Goal: Complete application form

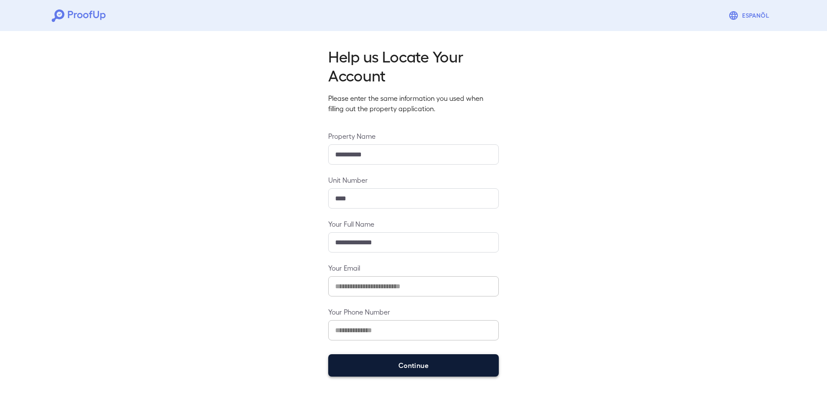
click at [431, 362] on button "Continue" at bounding box center [413, 365] width 171 height 22
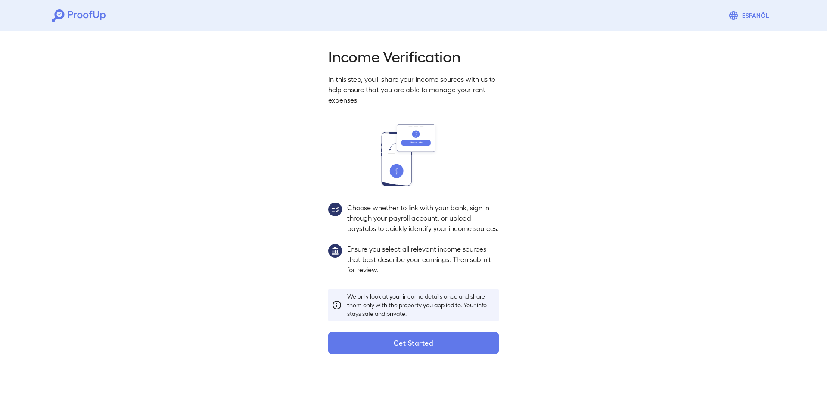
click at [423, 354] on button "Get Started" at bounding box center [413, 343] width 171 height 22
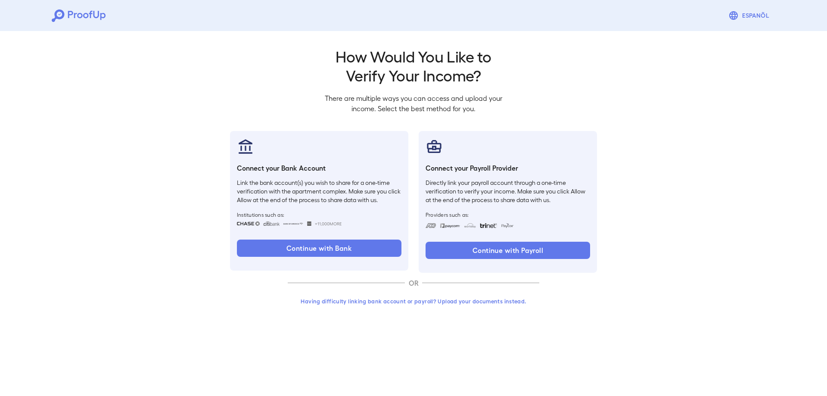
click at [378, 299] on button "Having difficulty linking bank account or payroll? Upload your documents instea…" at bounding box center [414, 301] width 252 height 16
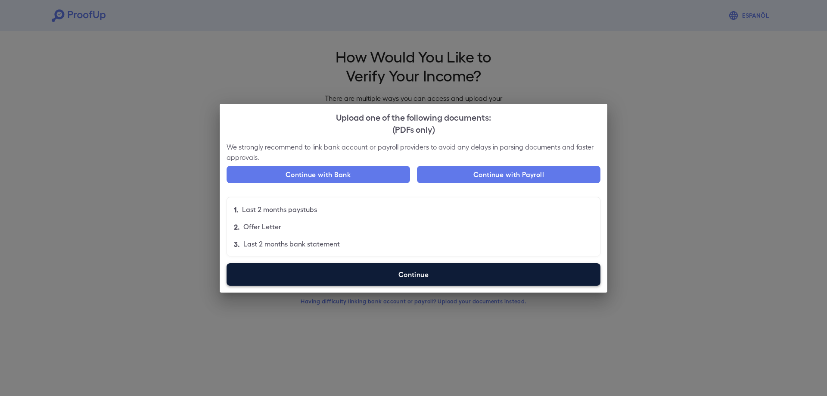
click at [360, 273] on label "Continue" at bounding box center [414, 274] width 374 height 22
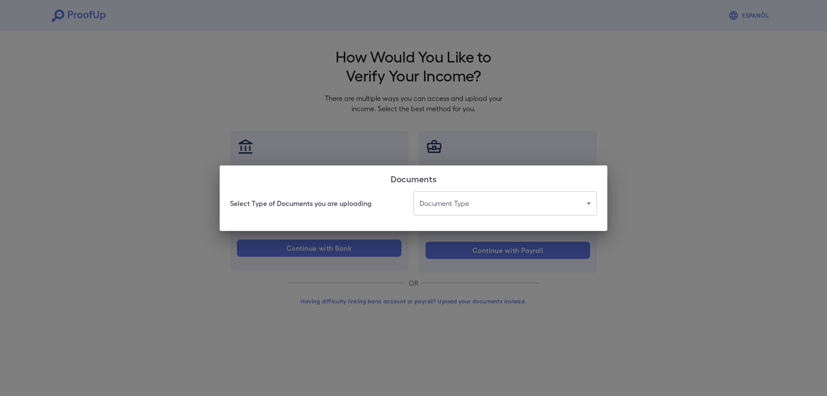
click at [462, 206] on body "Espanõl Go back How Would You Like to Verify Your Income? There are multiple wa…" at bounding box center [413, 164] width 827 height 329
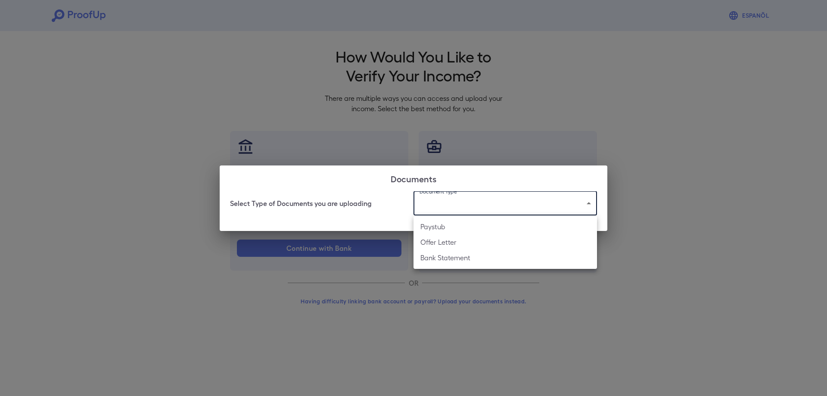
click at [461, 228] on li "Paystub" at bounding box center [506, 227] width 184 height 16
type input "*******"
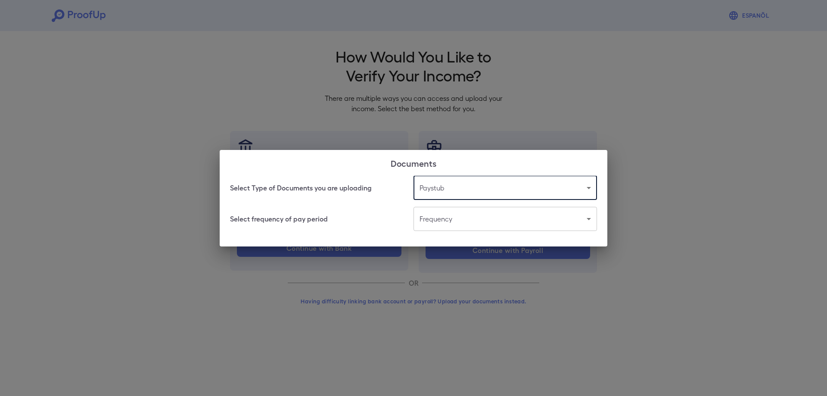
click at [461, 227] on body "Espanõl Go back How Would You Like to Verify Your Income? There are multiple wa…" at bounding box center [413, 164] width 827 height 329
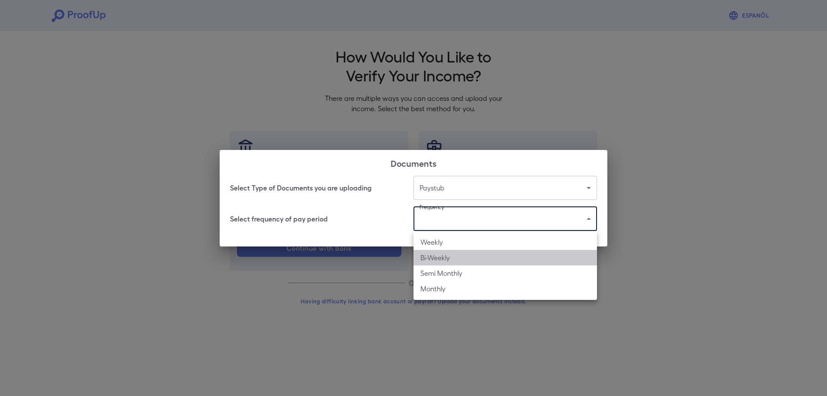
click at [458, 255] on li "Bi-Weekly" at bounding box center [506, 258] width 184 height 16
type input "*********"
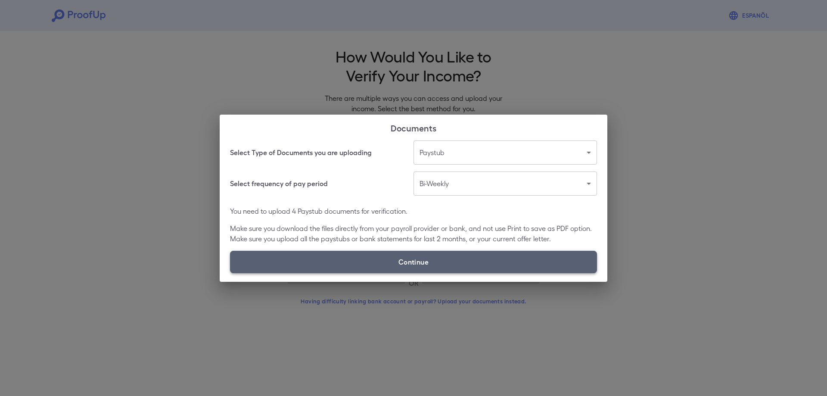
click at [460, 255] on label "Continue" at bounding box center [413, 262] width 367 height 22
click at [230, 273] on input "Continue" at bounding box center [230, 273] width 0 height 0
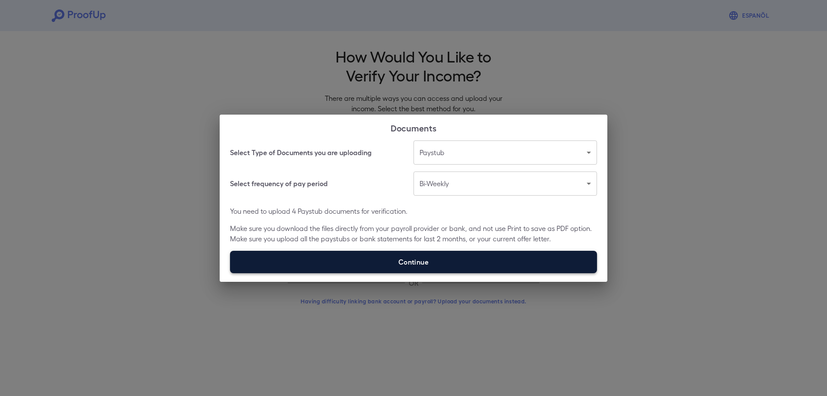
type input "**********"
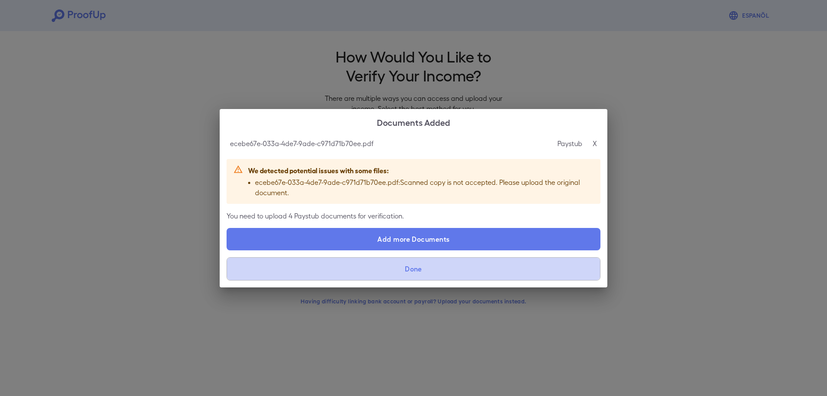
click at [471, 262] on button "Done" at bounding box center [414, 268] width 374 height 23
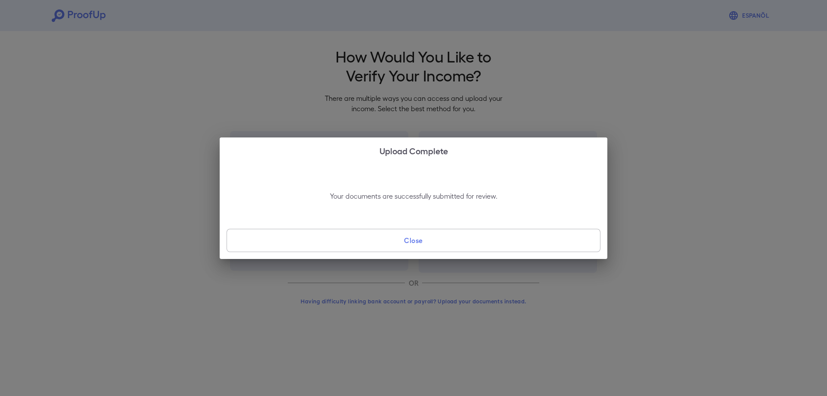
click at [474, 246] on button "Close" at bounding box center [414, 240] width 374 height 23
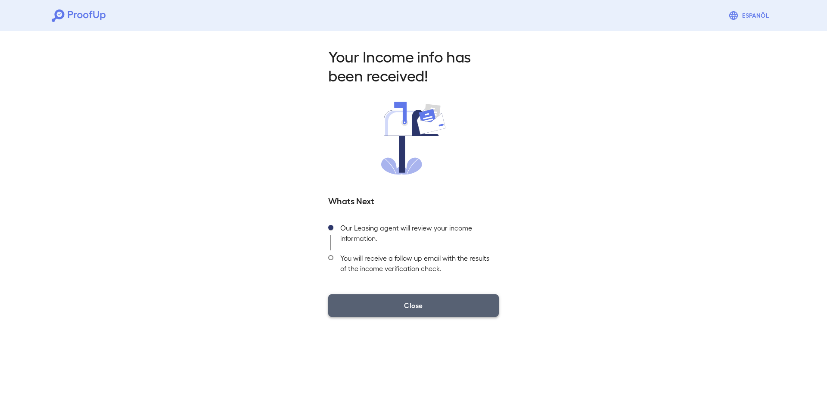
click at [420, 305] on button "Close" at bounding box center [413, 305] width 171 height 22
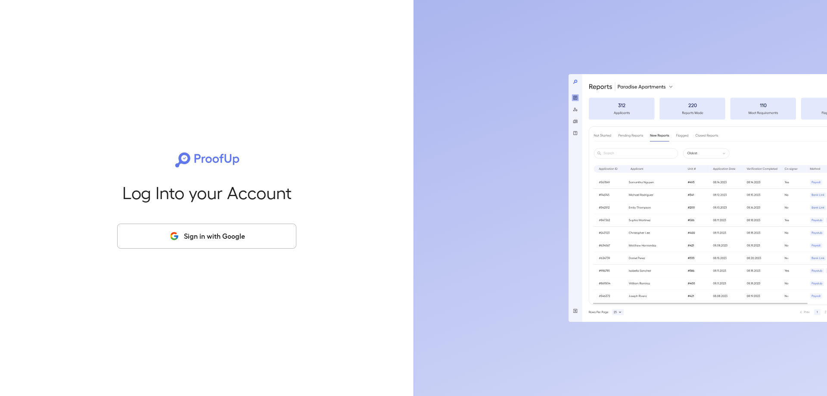
click at [228, 227] on button "Sign in with Google" at bounding box center [206, 236] width 179 height 25
